Goal: Task Accomplishment & Management: Manage account settings

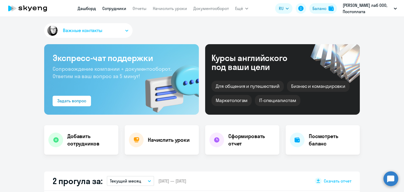
click at [117, 8] on link "Сотрудники" at bounding box center [114, 8] width 24 height 5
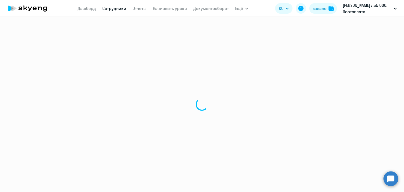
select select "30"
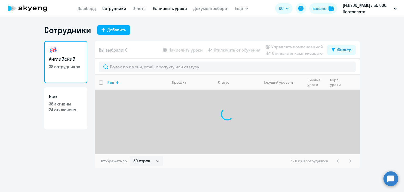
click at [166, 9] on link "Начислить уроки" at bounding box center [170, 8] width 34 height 5
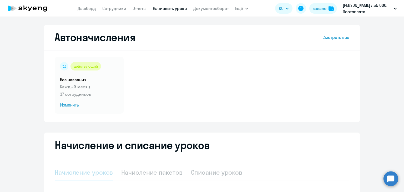
select select "10"
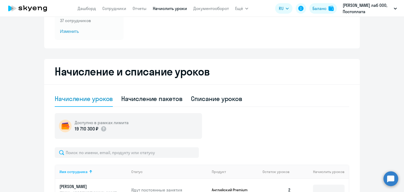
scroll to position [79, 0]
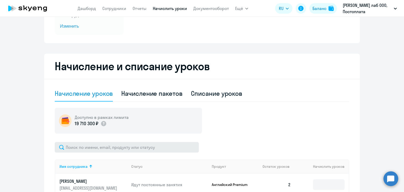
drag, startPoint x: 84, startPoint y: 140, endPoint x: 84, endPoint y: 143, distance: 2.9
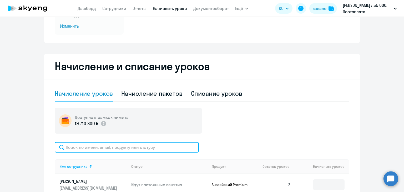
paste input "[EMAIL_ADDRESS][DOMAIN_NAME]"
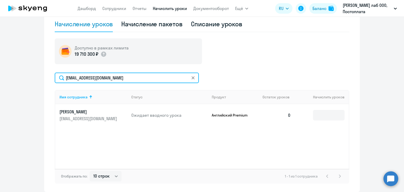
scroll to position [158, 0]
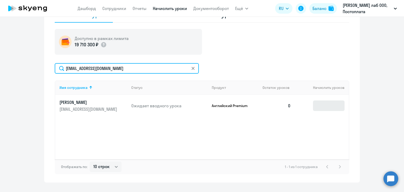
type input "[EMAIL_ADDRESS][DOMAIN_NAME]"
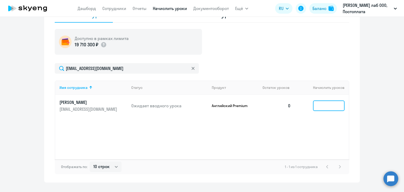
click at [341, 109] on input at bounding box center [329, 106] width 32 height 11
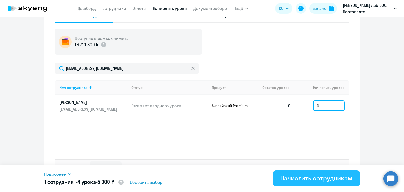
type input "4"
click at [320, 176] on div "Начислить сотрудникам" at bounding box center [317, 178] width 72 height 8
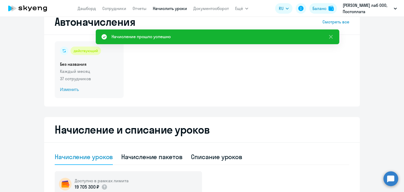
scroll to position [0, 0]
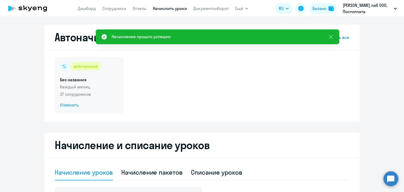
click at [66, 106] on span "Изменить" at bounding box center [89, 105] width 58 height 6
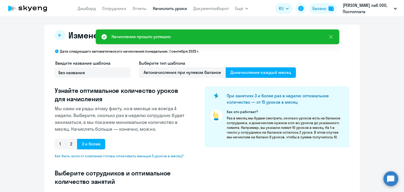
select select "10"
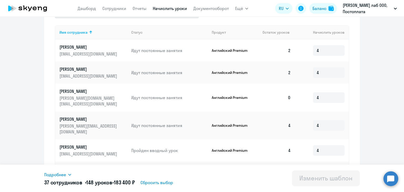
scroll to position [132, 0]
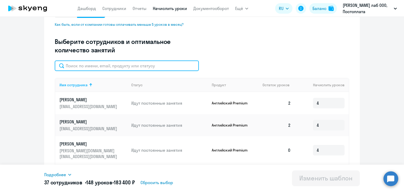
paste input "[EMAIL_ADDRESS][DOMAIN_NAME]"
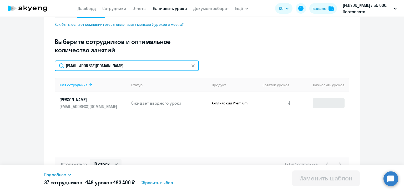
type input "[EMAIL_ADDRESS][DOMAIN_NAME]"
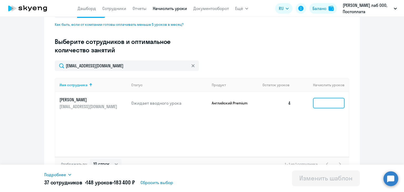
click at [324, 103] on input at bounding box center [329, 103] width 32 height 11
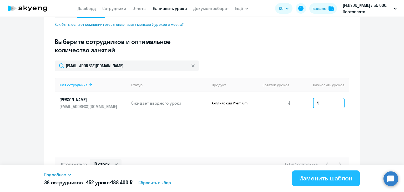
type input "4"
click at [317, 181] on div "Изменить шаблон" at bounding box center [326, 178] width 53 height 8
